Goal: Book appointment/travel/reservation

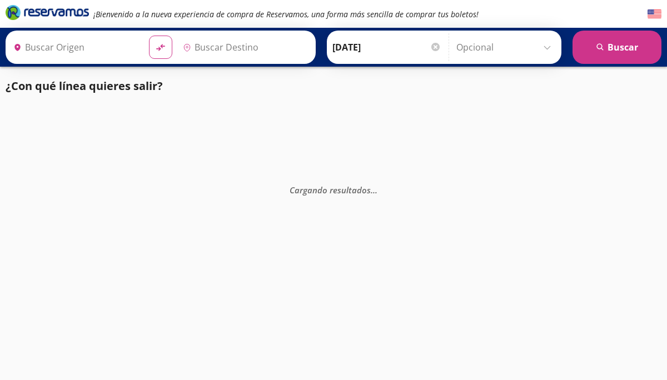
type input "[GEOGRAPHIC_DATA], [GEOGRAPHIC_DATA]"
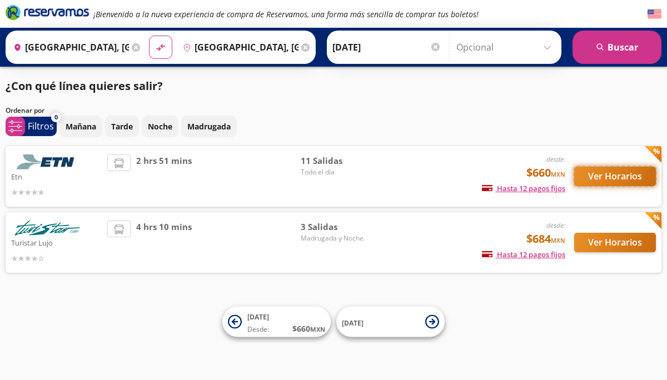
click at [603, 177] on button "Ver Horarios" at bounding box center [615, 176] width 82 height 19
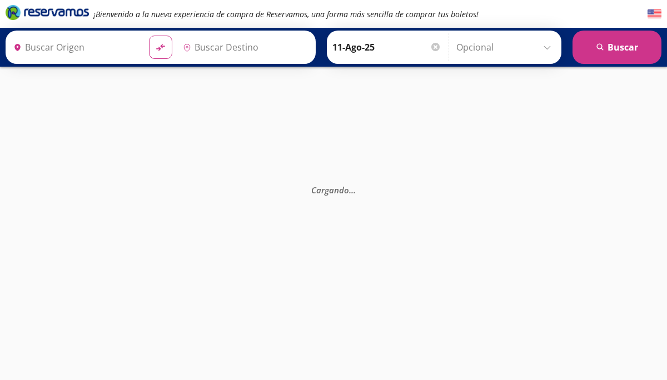
type input "[GEOGRAPHIC_DATA], [GEOGRAPHIC_DATA]"
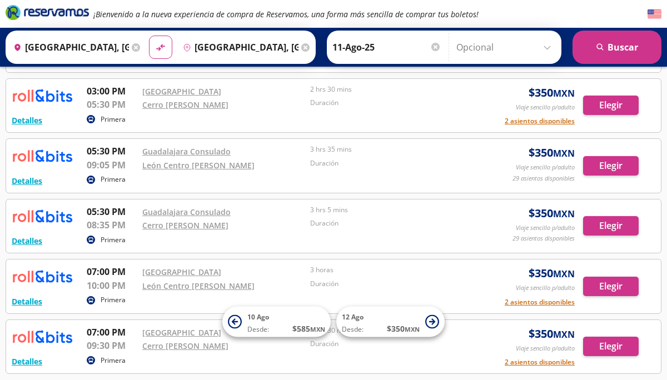
scroll to position [474, 0]
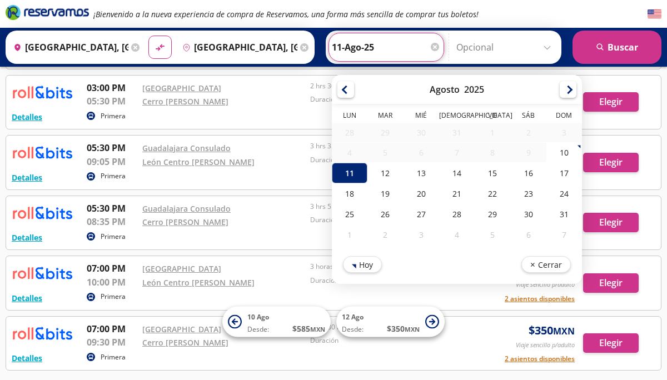
click at [359, 49] on input "11-Ago-25" at bounding box center [386, 47] width 109 height 28
click at [559, 188] on div "24" at bounding box center [564, 193] width 36 height 21
type input "24-Ago-25"
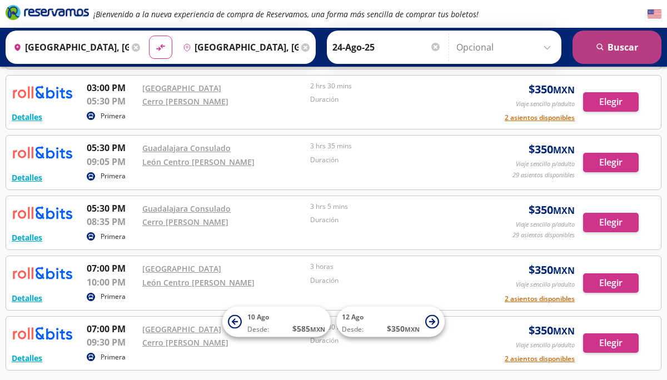
click at [612, 45] on button "search [GEOGRAPHIC_DATA]" at bounding box center [616, 47] width 89 height 33
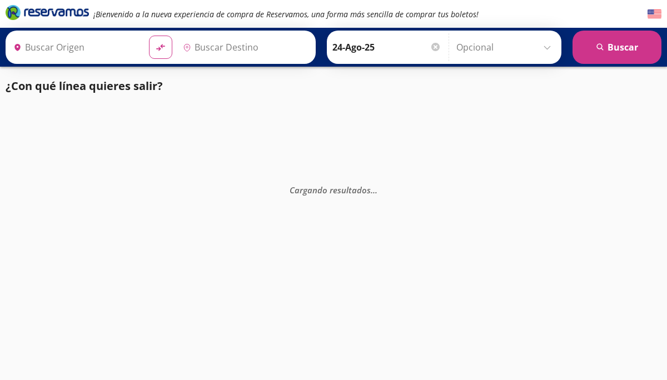
type input "[GEOGRAPHIC_DATA], [GEOGRAPHIC_DATA]"
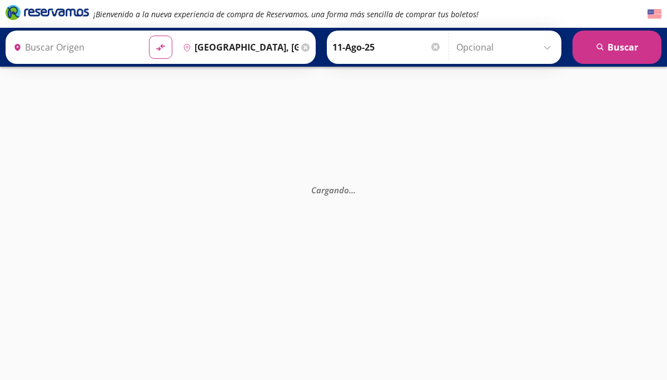
type input "[GEOGRAPHIC_DATA], [GEOGRAPHIC_DATA]"
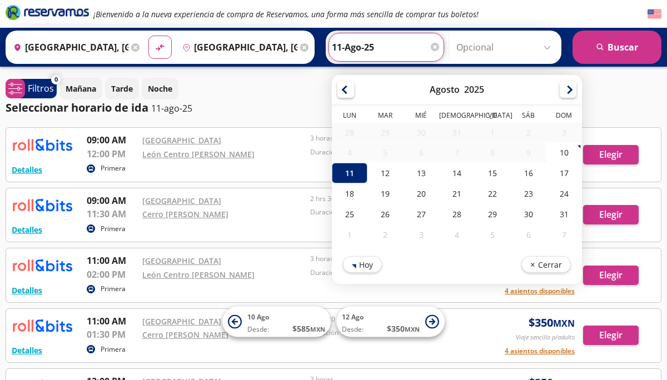
click at [380, 45] on input "11-Ago-25" at bounding box center [386, 47] width 109 height 28
click at [351, 217] on div "25" at bounding box center [350, 214] width 36 height 21
type input "25-Ago-25"
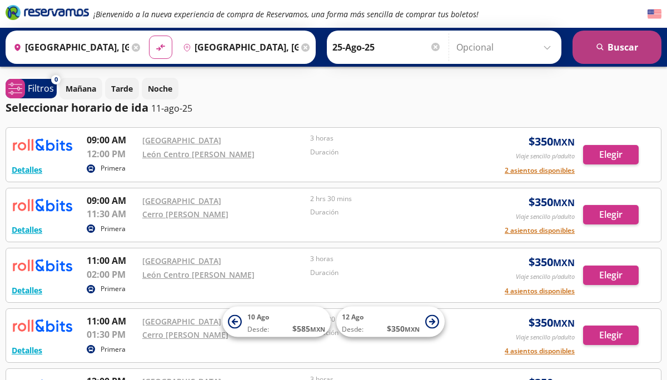
click at [616, 51] on button "search [GEOGRAPHIC_DATA]" at bounding box center [616, 47] width 89 height 33
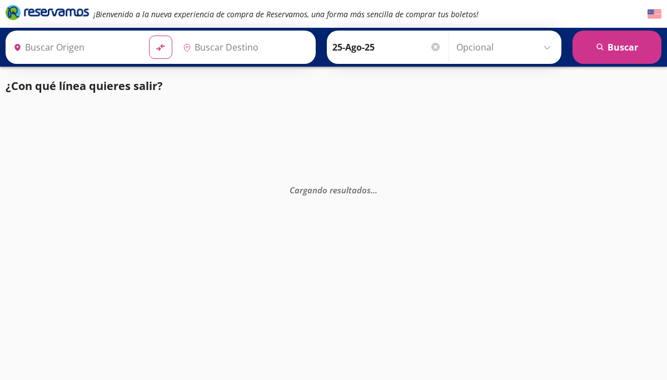
type input "[GEOGRAPHIC_DATA], [GEOGRAPHIC_DATA]"
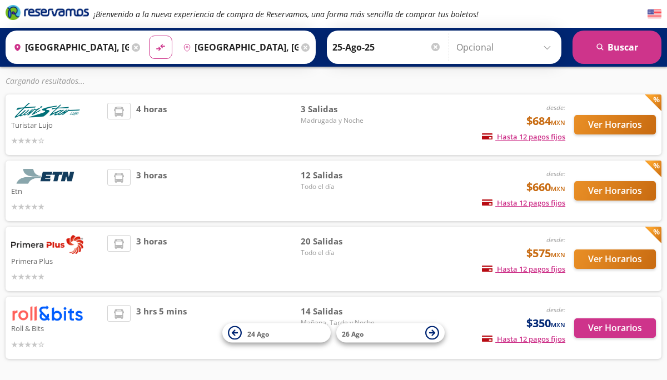
scroll to position [115, 0]
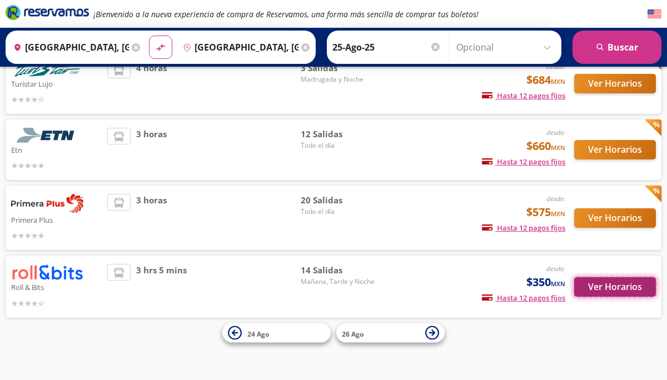
click at [613, 286] on button "Ver Horarios" at bounding box center [615, 286] width 82 height 19
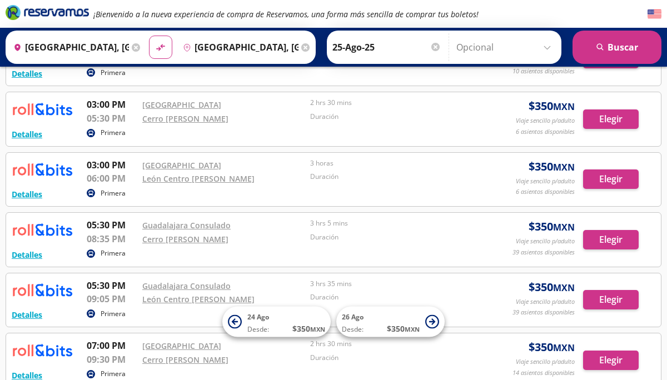
scroll to position [501, 0]
